Goal: Browse casually

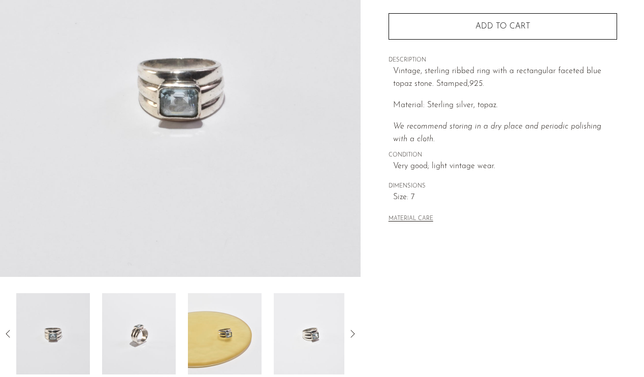
scroll to position [284, 0]
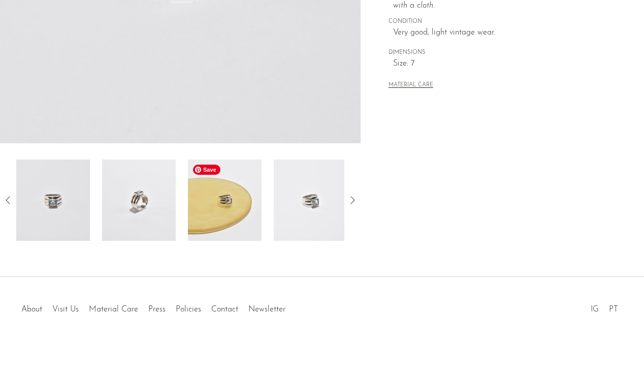
click at [225, 214] on img at bounding box center [225, 200] width 74 height 81
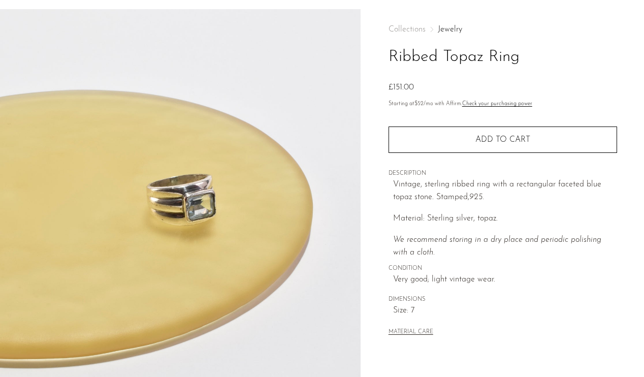
scroll to position [39, 0]
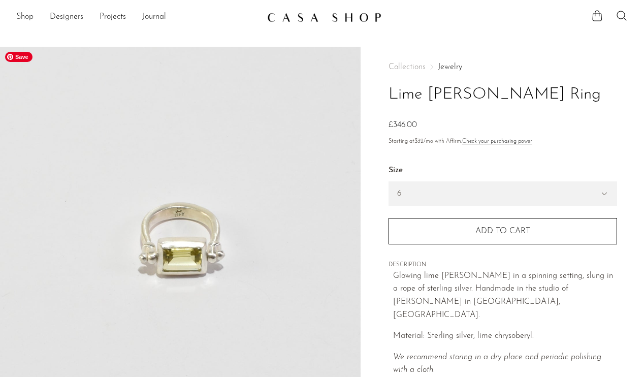
scroll to position [284, 0]
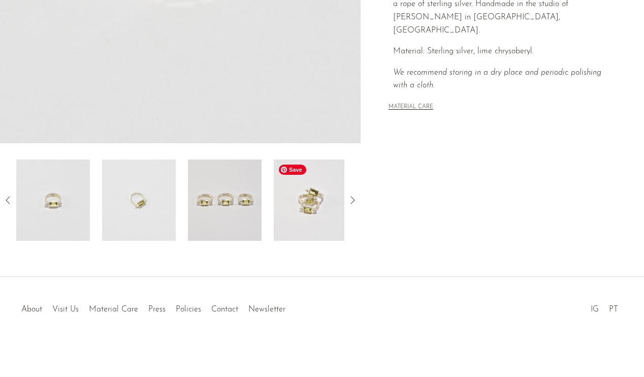
click at [303, 212] on img at bounding box center [311, 200] width 74 height 81
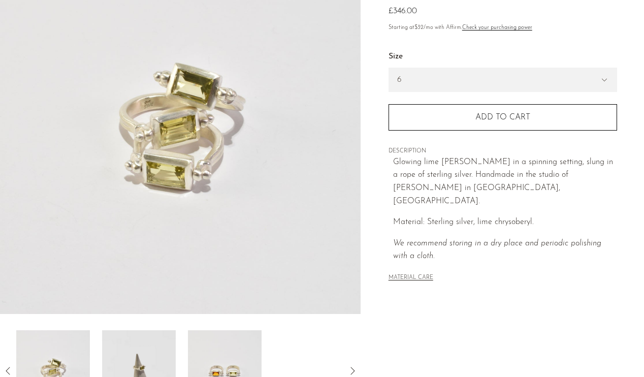
scroll to position [114, 0]
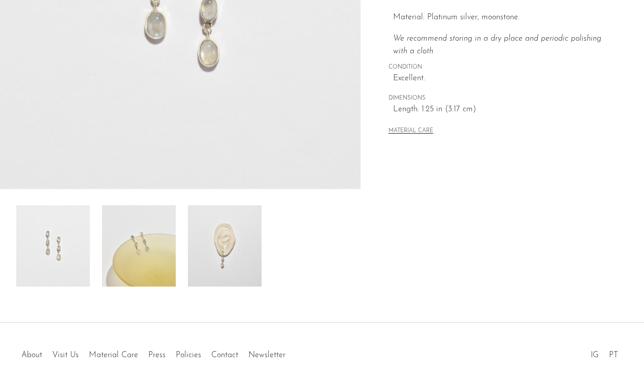
scroll to position [284, 0]
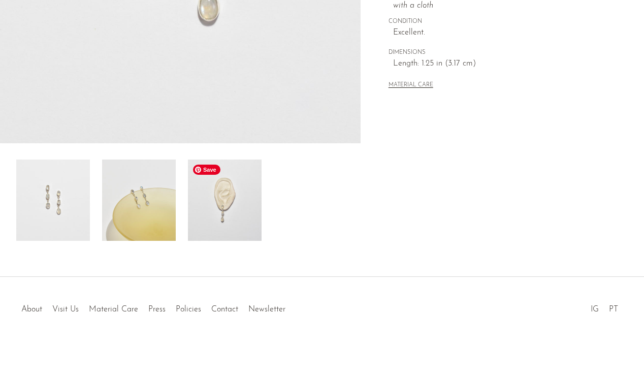
click at [234, 199] on img at bounding box center [225, 200] width 74 height 81
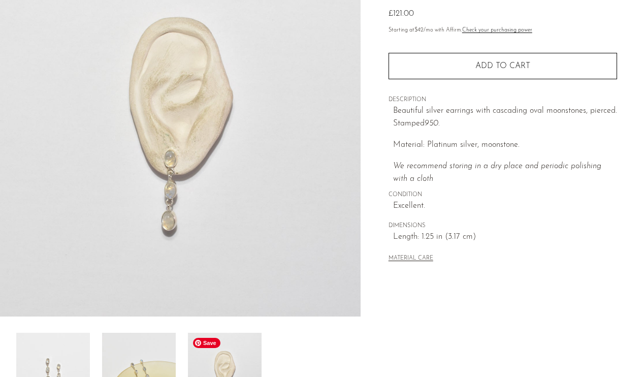
scroll to position [88, 0]
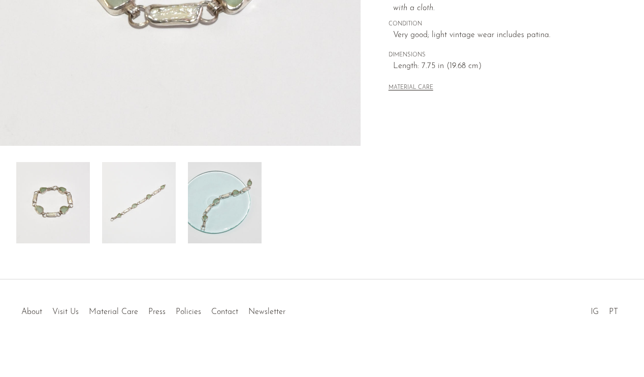
scroll to position [284, 0]
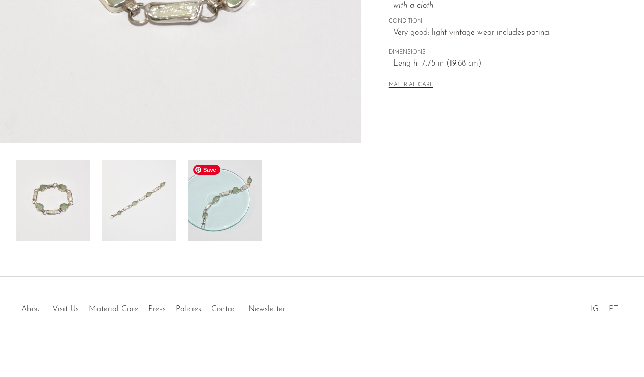
click at [207, 221] on img at bounding box center [225, 200] width 74 height 81
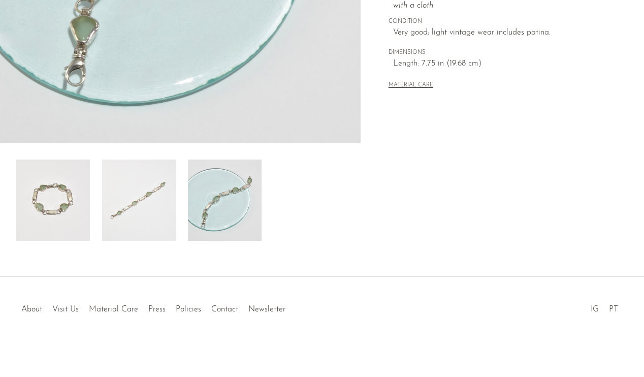
click at [592, 310] on link "IG" at bounding box center [595, 309] width 8 height 8
